Goal: Task Accomplishment & Management: Manage account settings

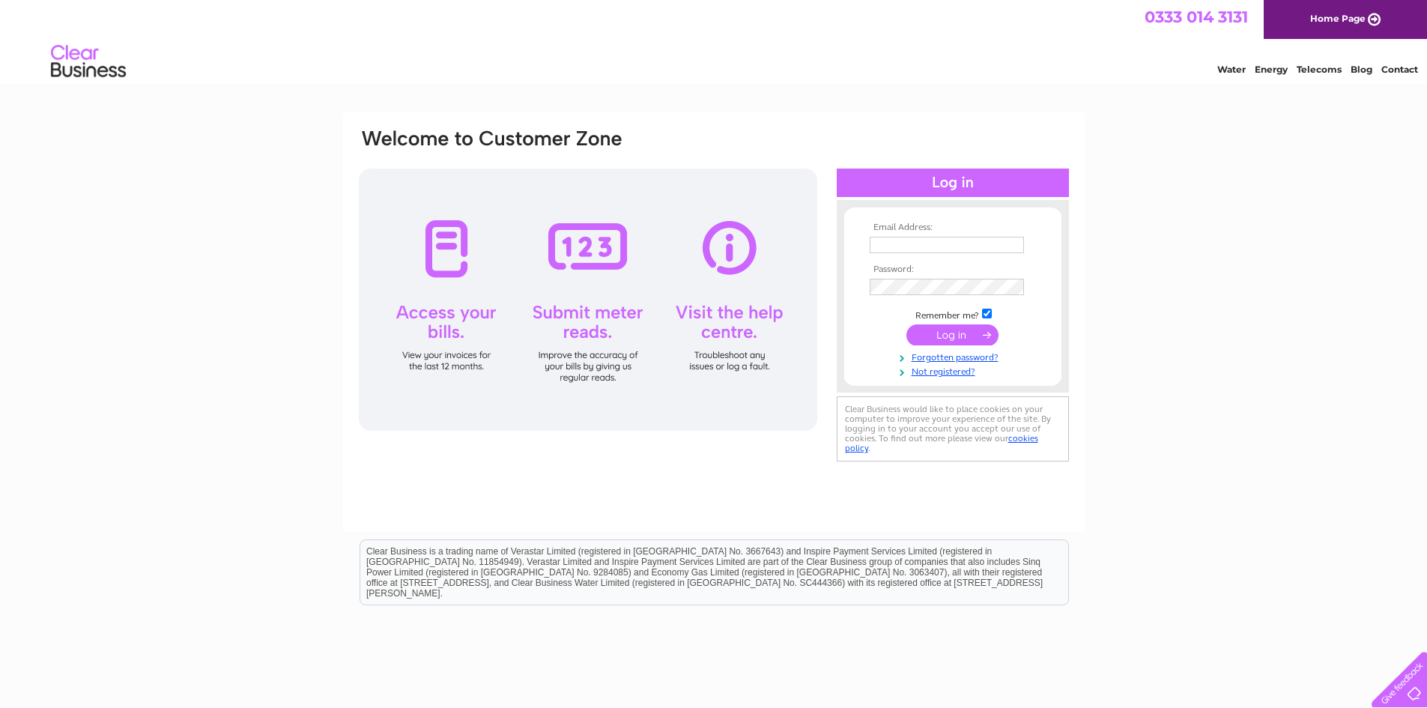
type input "[EMAIL_ADDRESS][DOMAIN_NAME]"
click at [943, 334] on input "submit" at bounding box center [952, 334] width 92 height 21
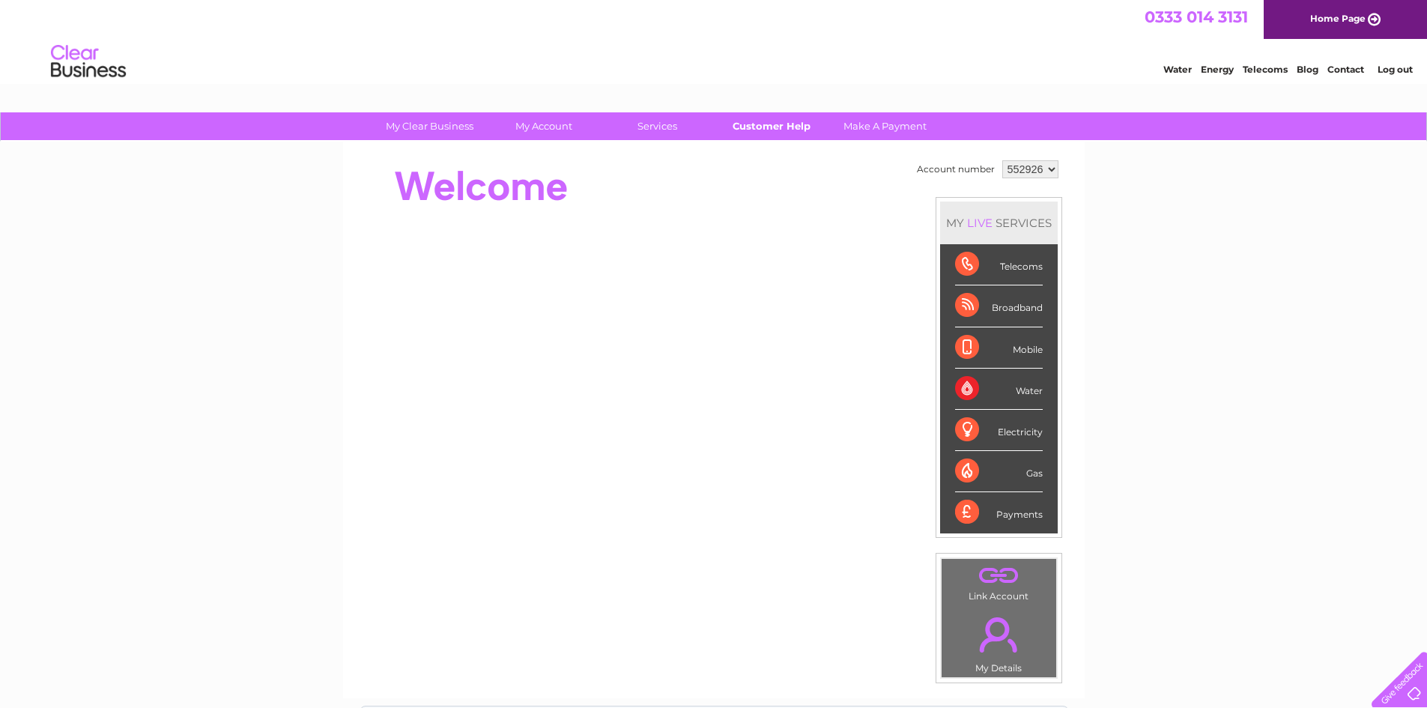
click at [740, 122] on link "Customer Help" at bounding box center [771, 126] width 124 height 28
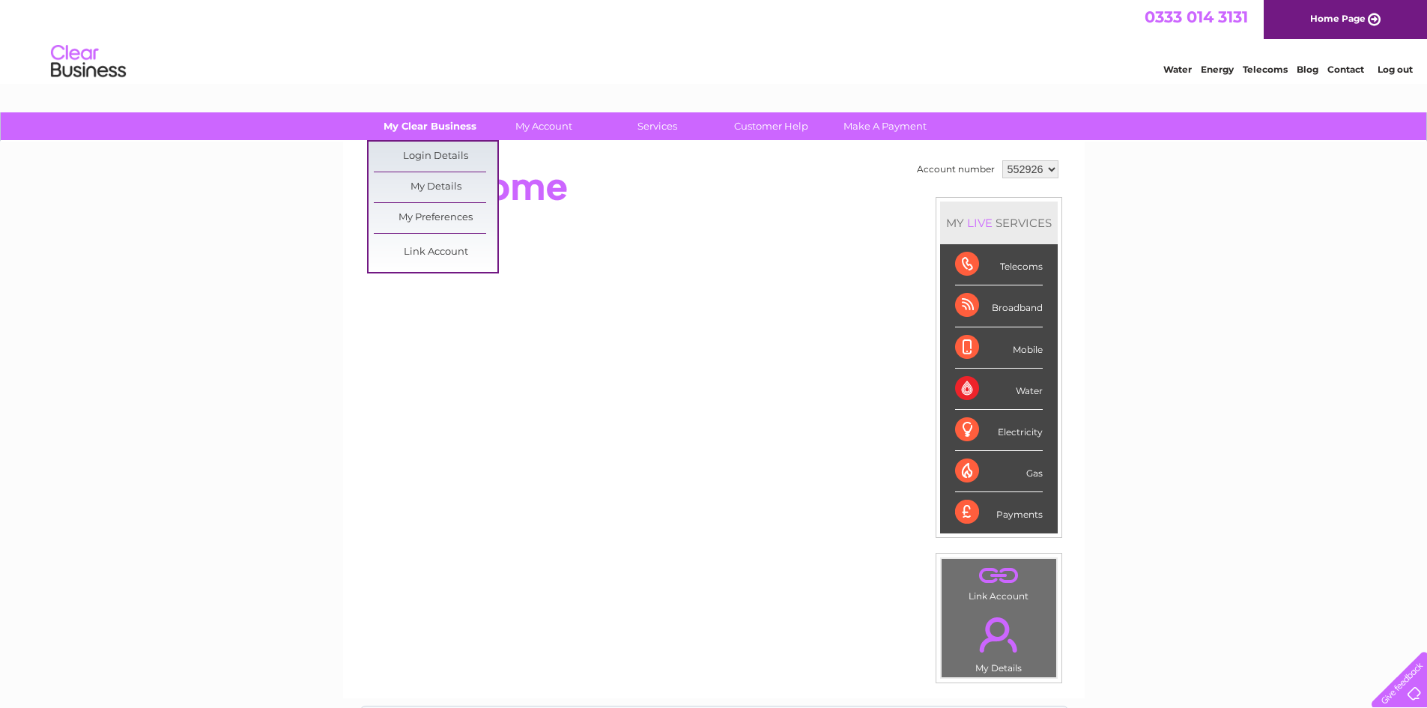
click at [431, 133] on link "My Clear Business" at bounding box center [430, 126] width 124 height 28
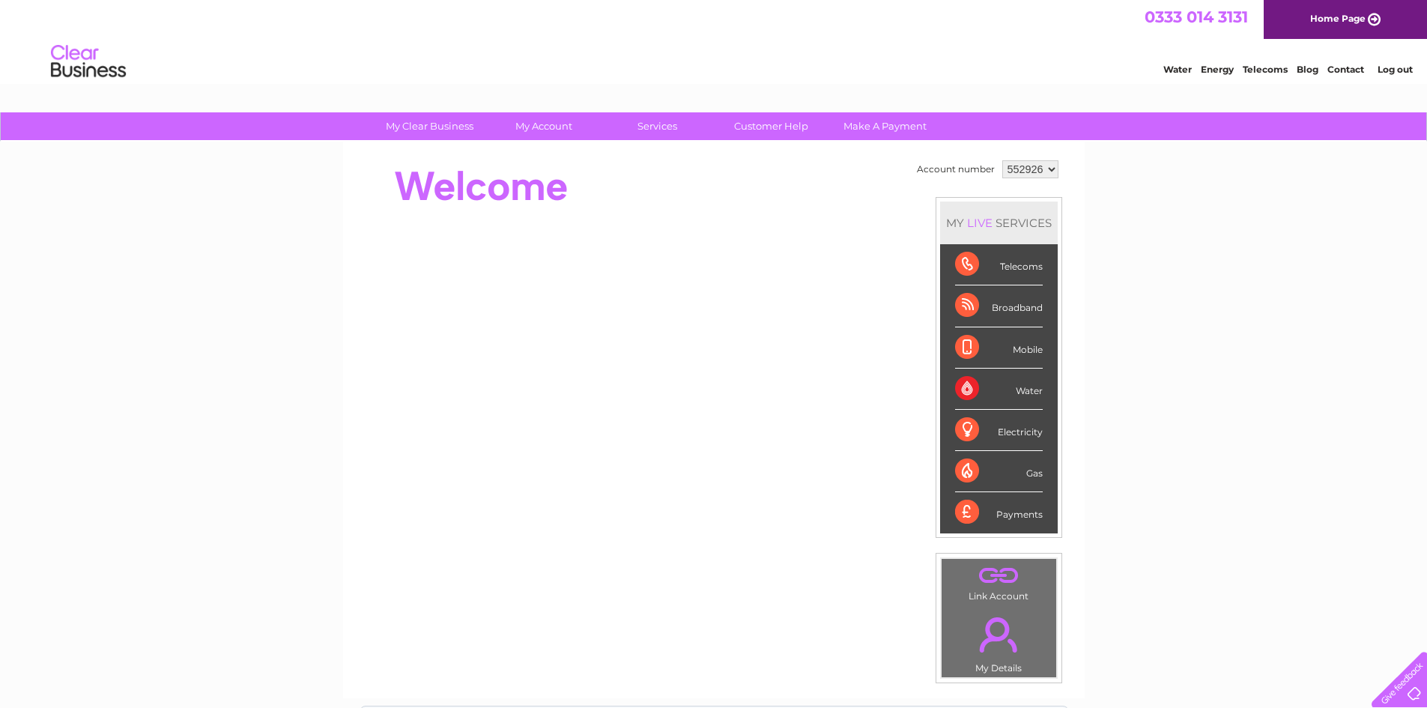
click at [962, 304] on div "Broadband" at bounding box center [999, 305] width 88 height 41
click at [969, 303] on div "Broadband" at bounding box center [999, 305] width 88 height 41
click at [966, 306] on div "Broadband" at bounding box center [999, 305] width 88 height 41
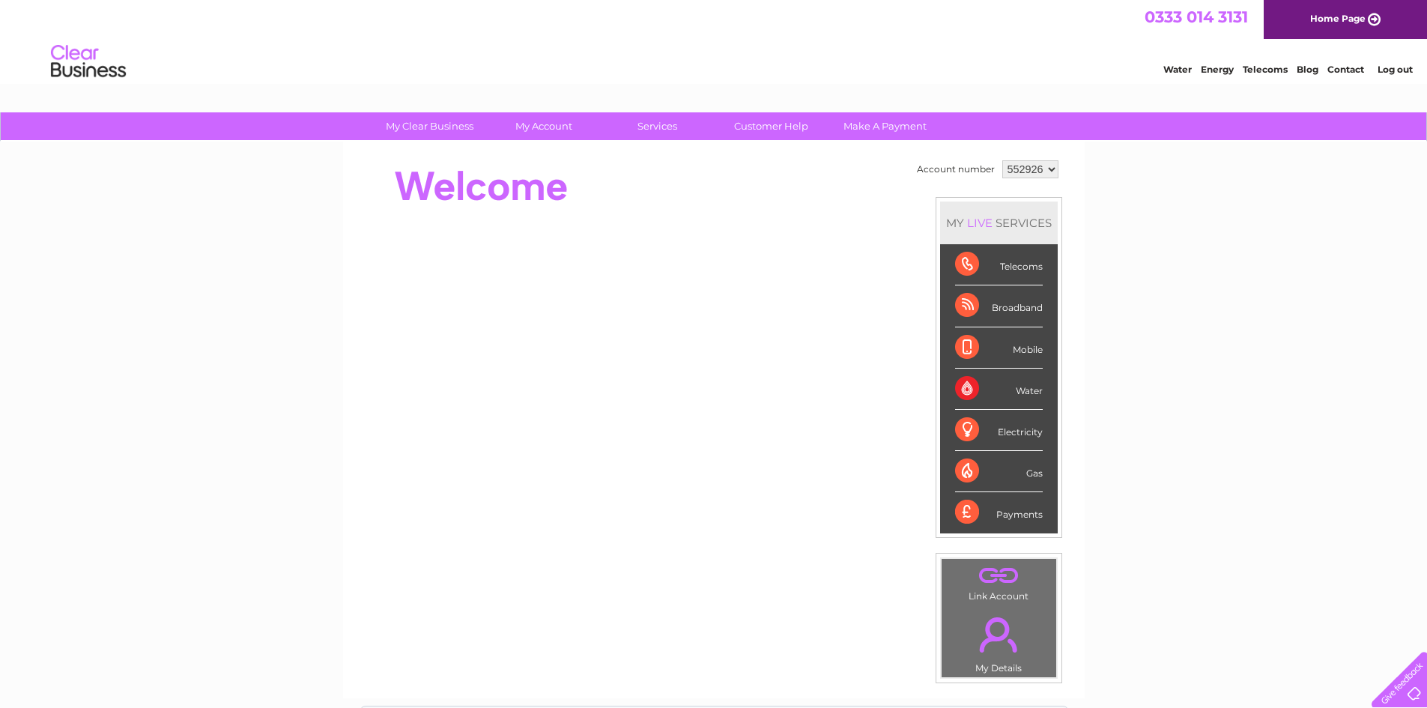
click at [962, 306] on div "Broadband" at bounding box center [999, 305] width 88 height 41
click at [969, 257] on div "Telecoms" at bounding box center [999, 264] width 88 height 41
click at [964, 261] on div "Telecoms" at bounding box center [999, 264] width 88 height 41
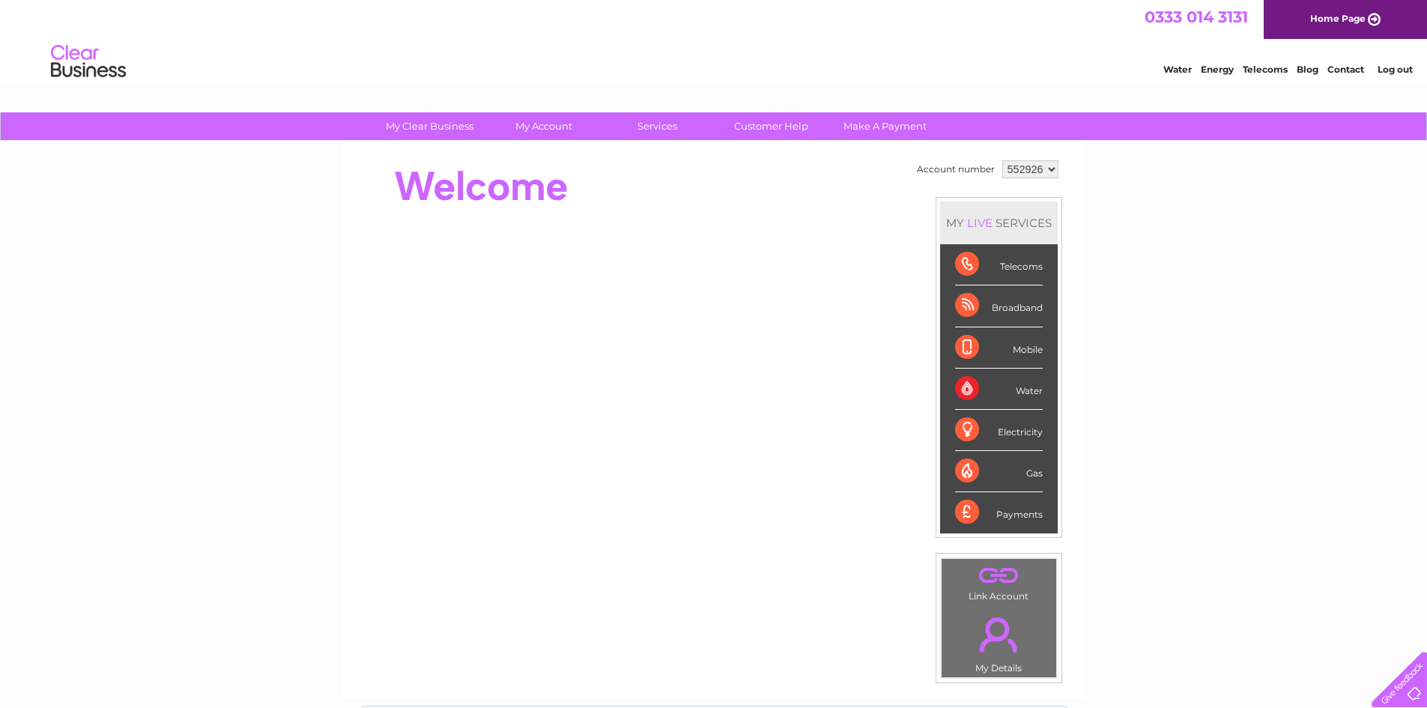
click at [962, 269] on div "Telecoms" at bounding box center [999, 264] width 88 height 41
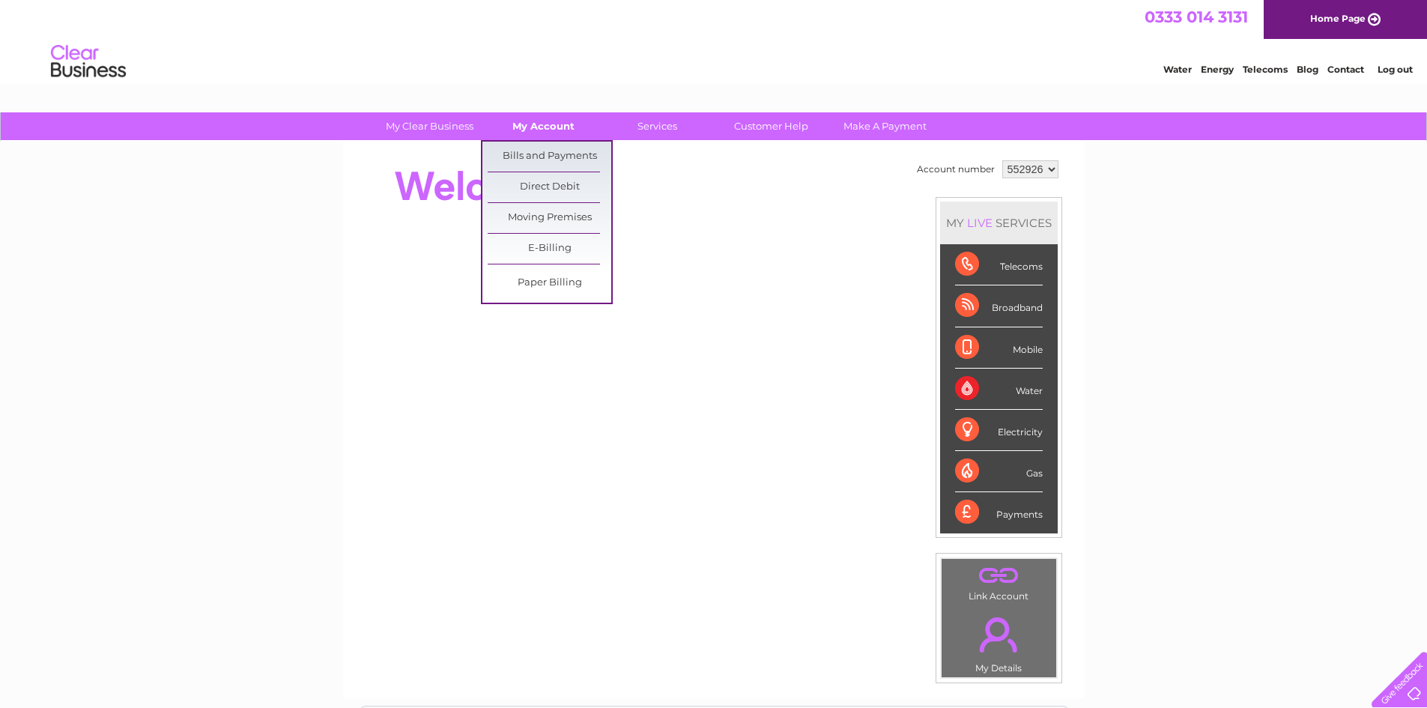
click at [529, 125] on link "My Account" at bounding box center [544, 126] width 124 height 28
click at [529, 151] on link "Bills and Payments" at bounding box center [550, 157] width 124 height 30
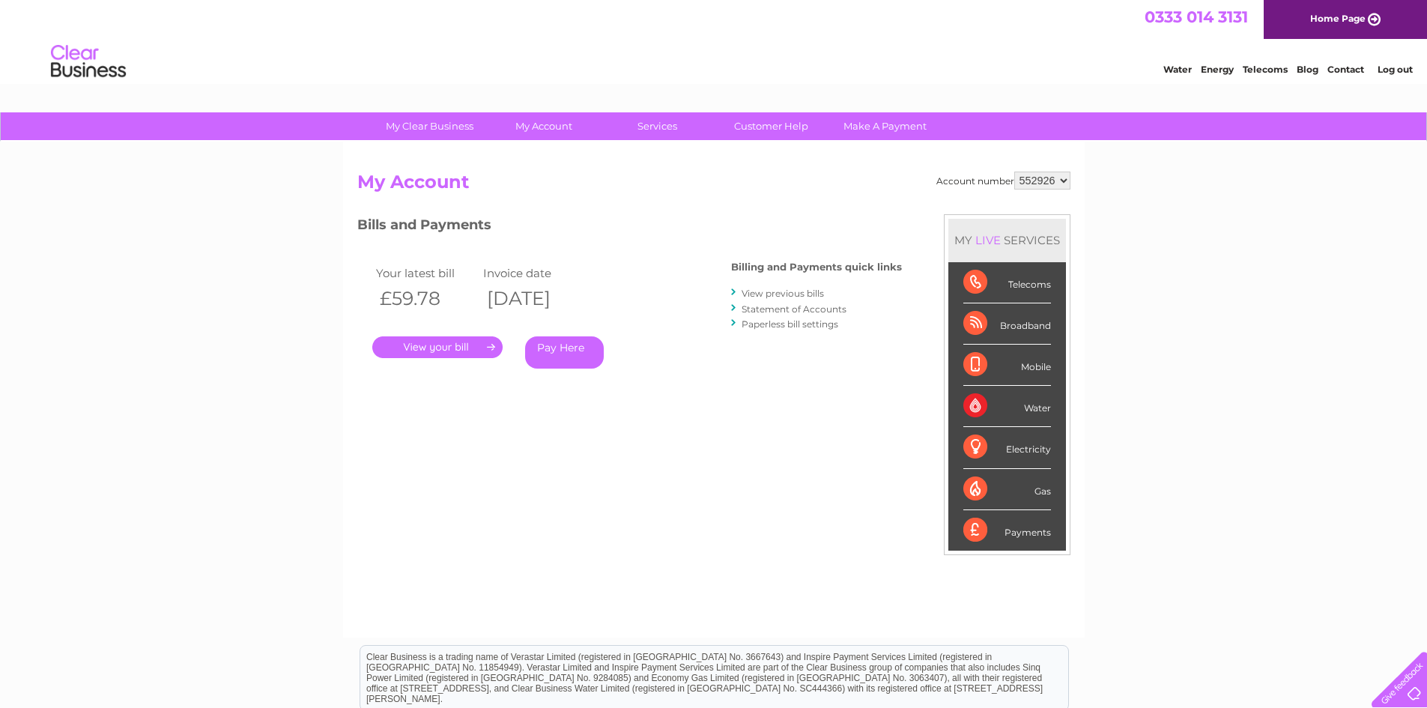
click at [437, 347] on link "." at bounding box center [437, 347] width 130 height 22
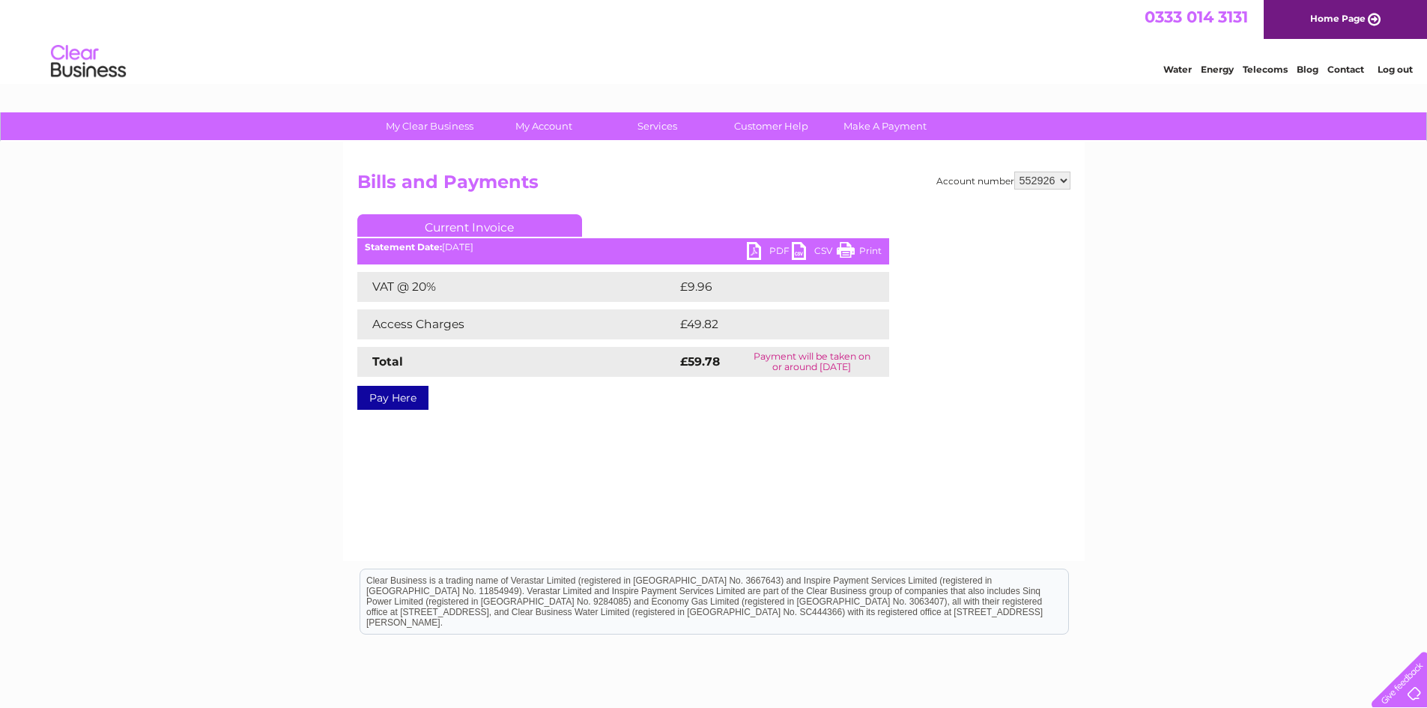
click at [771, 250] on link "PDF" at bounding box center [769, 253] width 45 height 22
click at [751, 250] on link "PDF" at bounding box center [769, 253] width 45 height 22
click at [858, 246] on link "Print" at bounding box center [859, 253] width 45 height 22
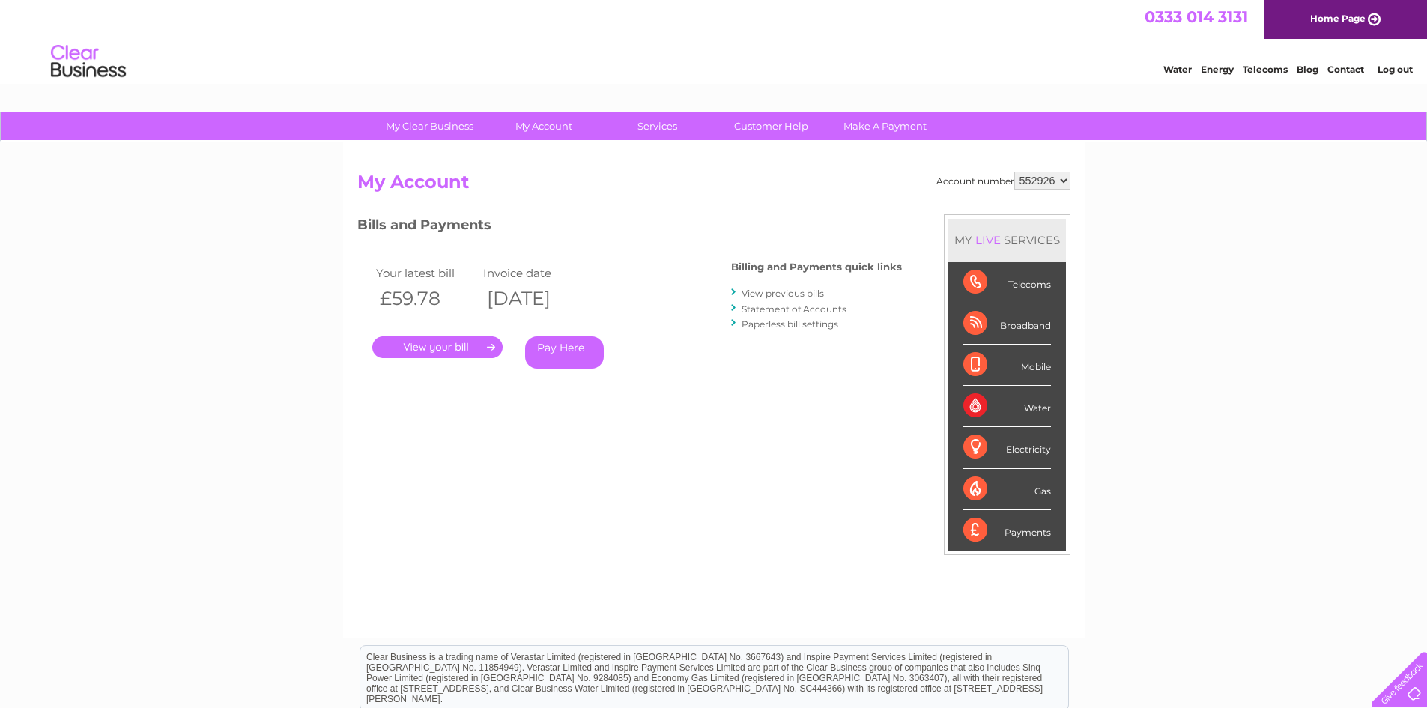
click at [1000, 285] on div "Telecoms" at bounding box center [1007, 282] width 88 height 41
click at [974, 324] on div "Broadband" at bounding box center [1007, 323] width 88 height 41
click at [792, 293] on link "View previous bills" at bounding box center [782, 293] width 82 height 11
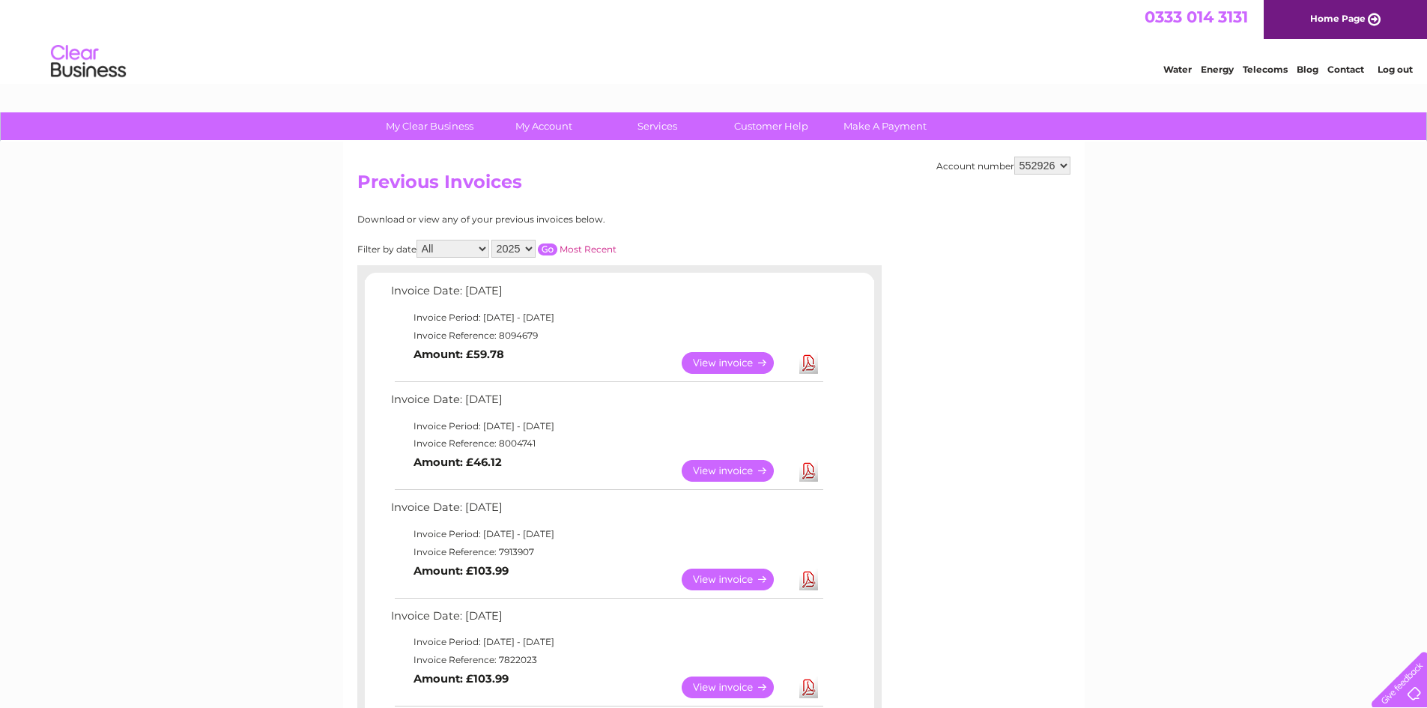
click at [738, 471] on link "View" at bounding box center [736, 471] width 110 height 22
click at [804, 470] on link "Download" at bounding box center [808, 471] width 19 height 22
click at [806, 474] on link "Download" at bounding box center [808, 471] width 19 height 22
click at [750, 472] on link "View" at bounding box center [736, 471] width 110 height 22
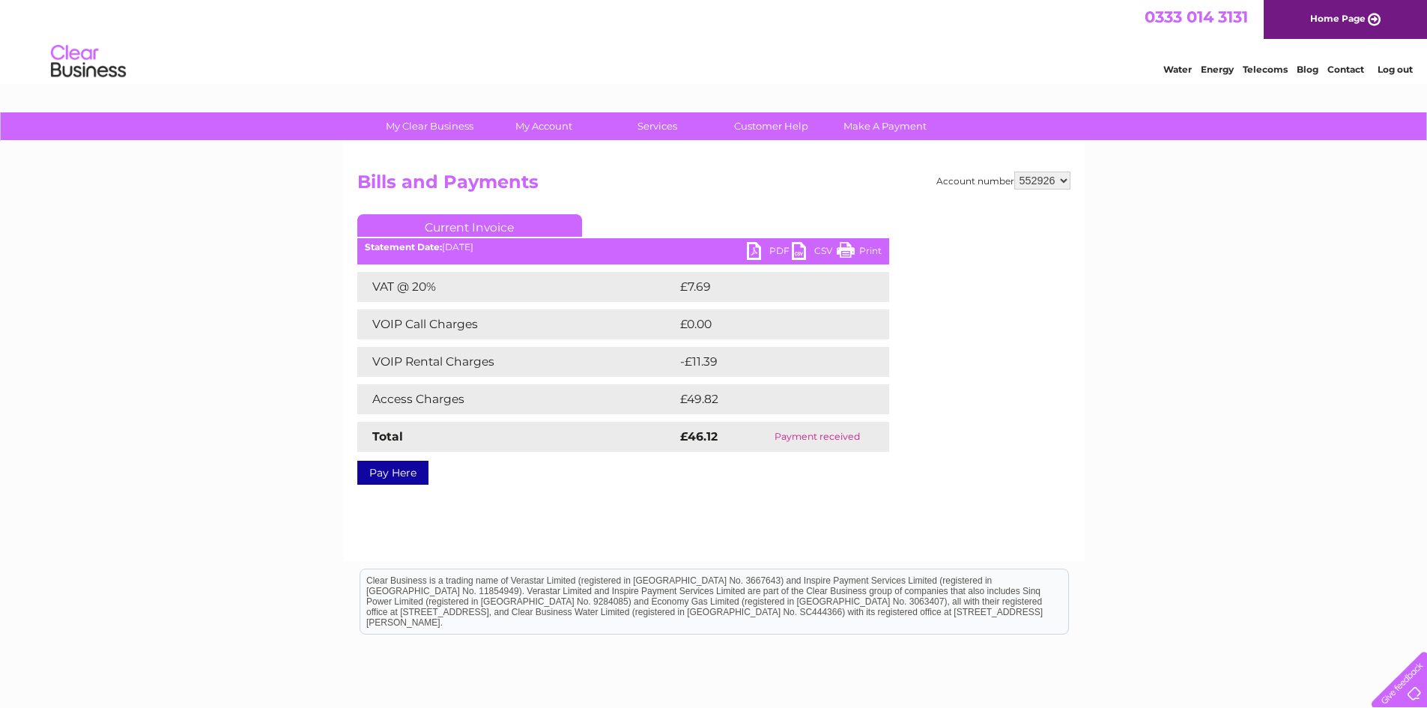
click at [774, 252] on link "PDF" at bounding box center [769, 253] width 45 height 22
drag, startPoint x: 856, startPoint y: 255, endPoint x: 1099, endPoint y: 49, distance: 318.3
click at [856, 255] on link "Print" at bounding box center [859, 253] width 45 height 22
drag, startPoint x: 869, startPoint y: 247, endPoint x: 1098, endPoint y: 53, distance: 299.7
click at [869, 247] on link "Print" at bounding box center [859, 253] width 45 height 22
